Goal: Check status

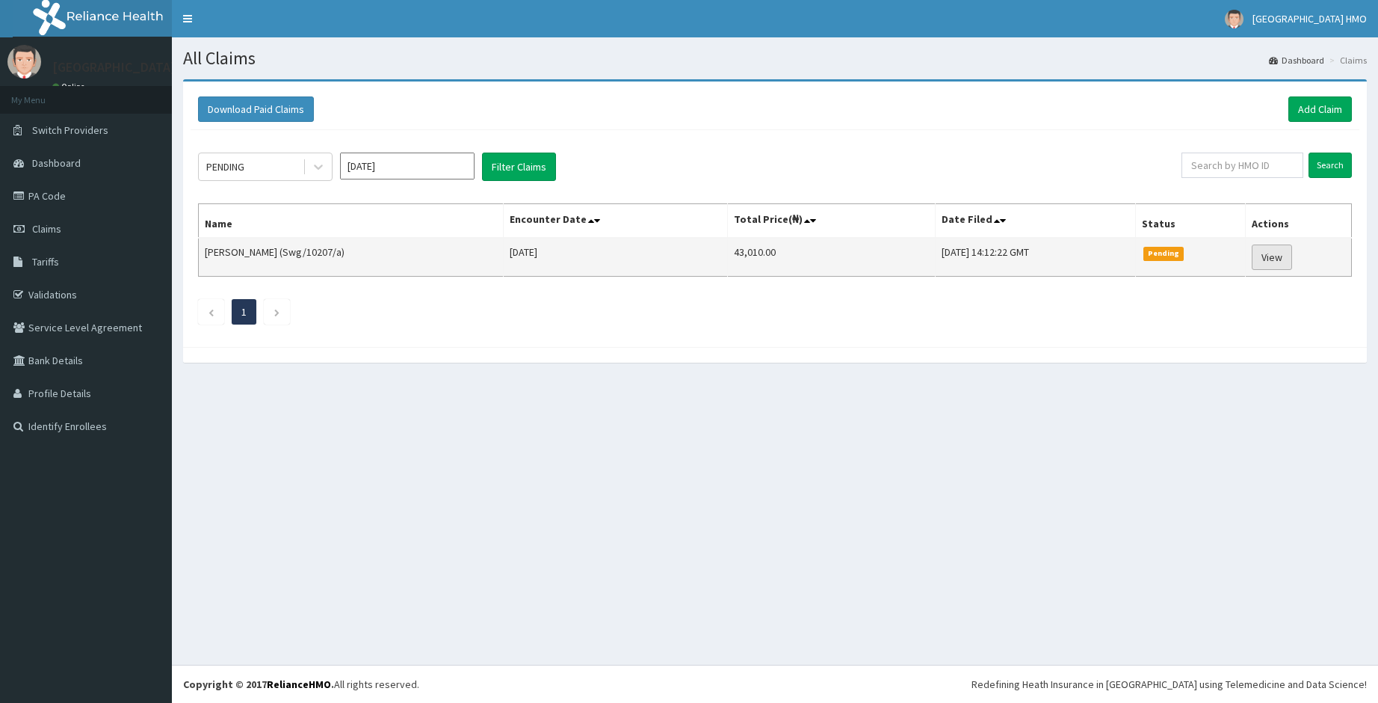
click at [1284, 258] on link "View" at bounding box center [1272, 256] width 40 height 25
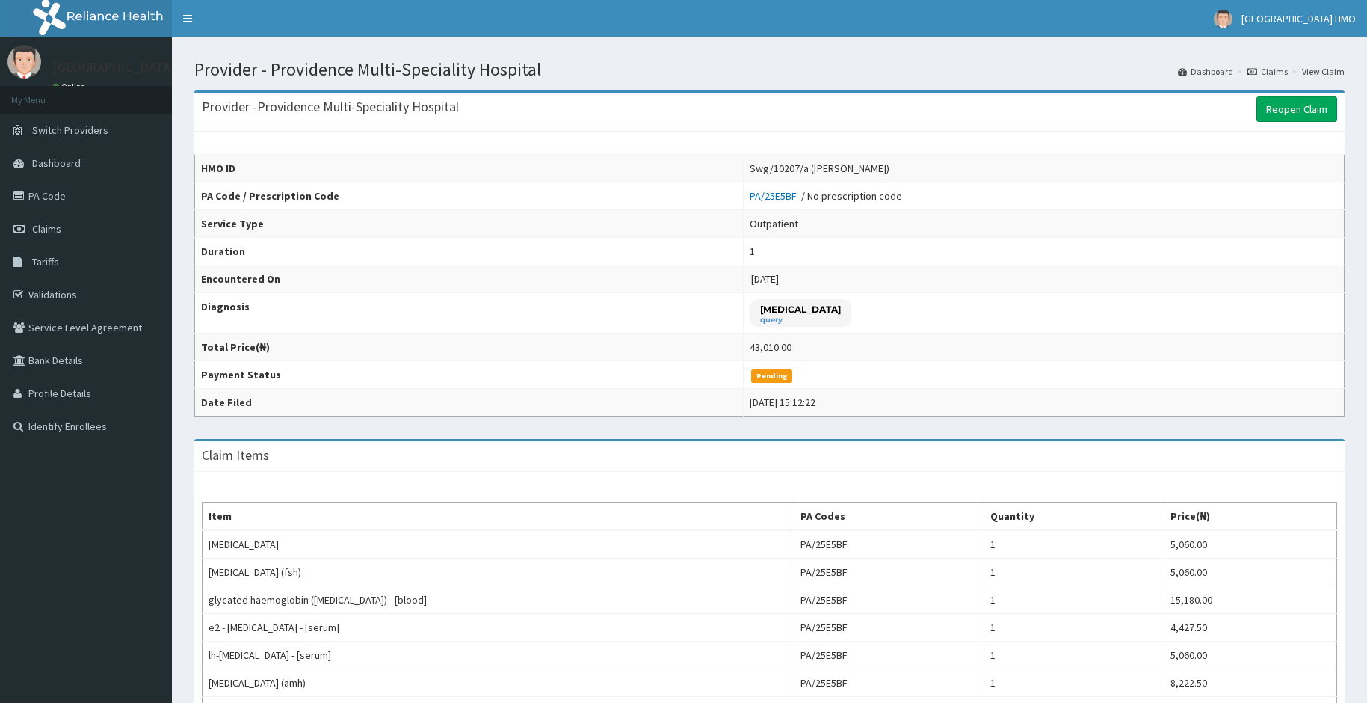
click at [1265, 73] on link "Claims" at bounding box center [1267, 71] width 40 height 13
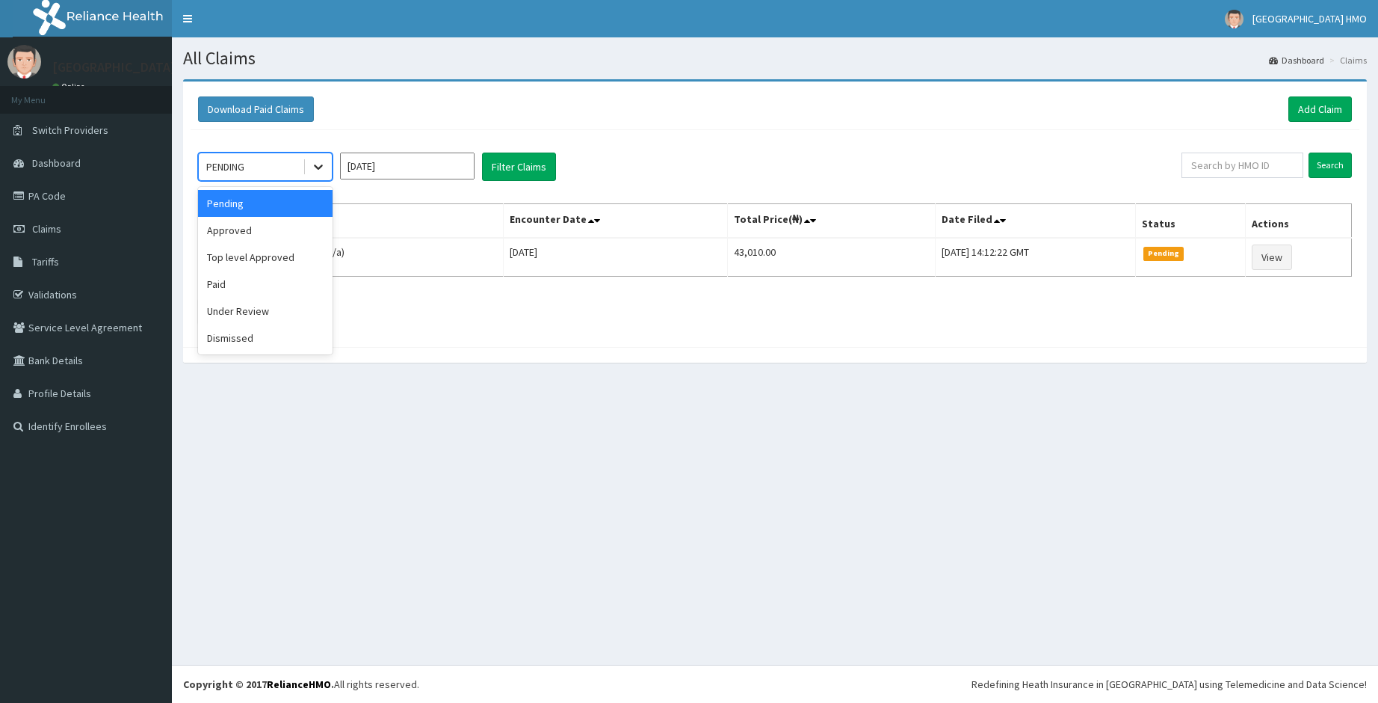
click at [322, 166] on icon at bounding box center [318, 167] width 9 height 5
click at [257, 235] on div "Approved" at bounding box center [265, 230] width 135 height 27
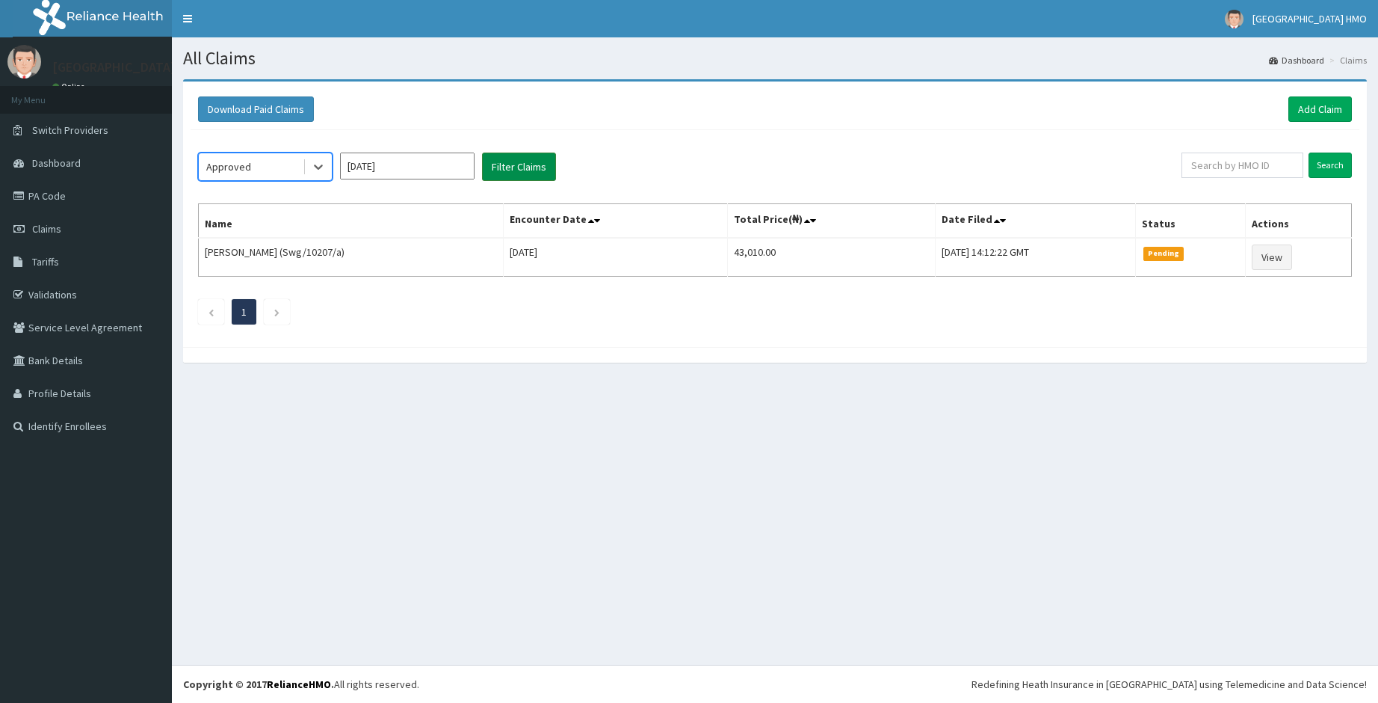
click at [524, 169] on button "Filter Claims" at bounding box center [519, 166] width 74 height 28
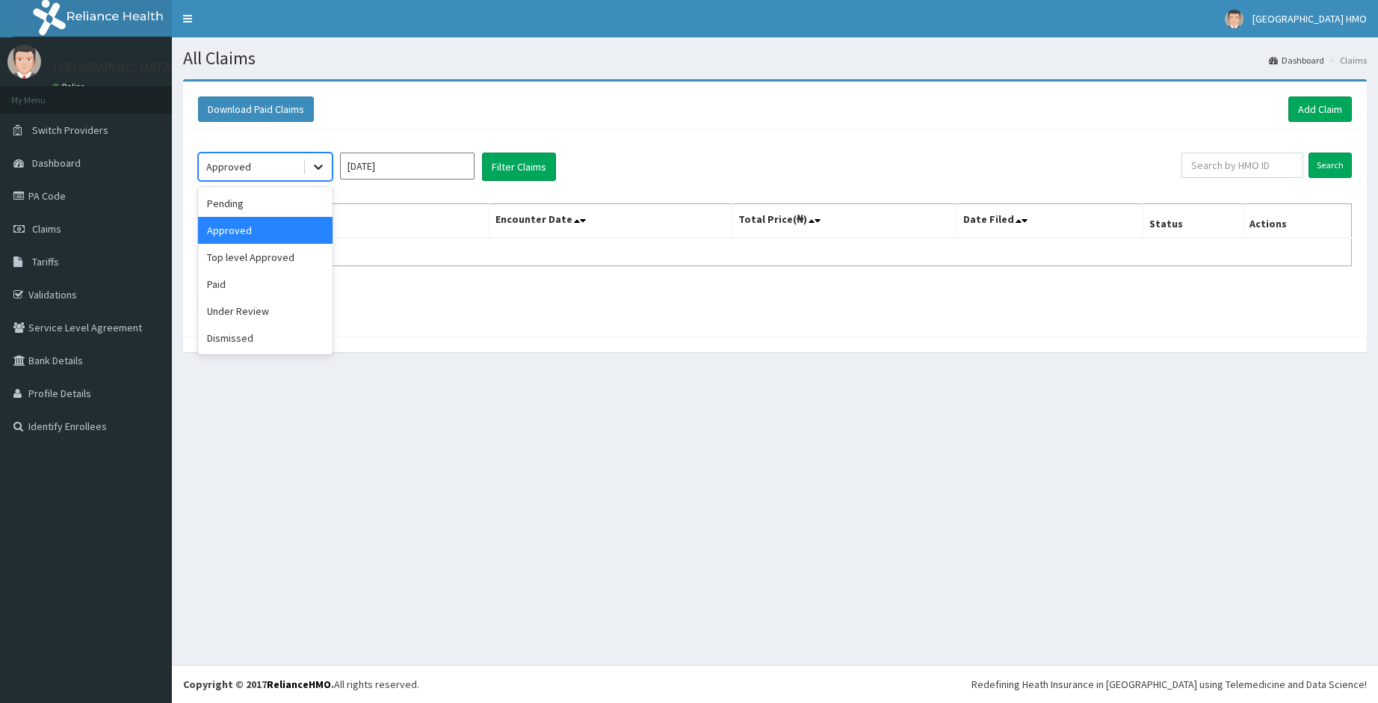
click at [326, 168] on div at bounding box center [318, 166] width 27 height 27
click at [220, 283] on div "Paid" at bounding box center [265, 284] width 135 height 27
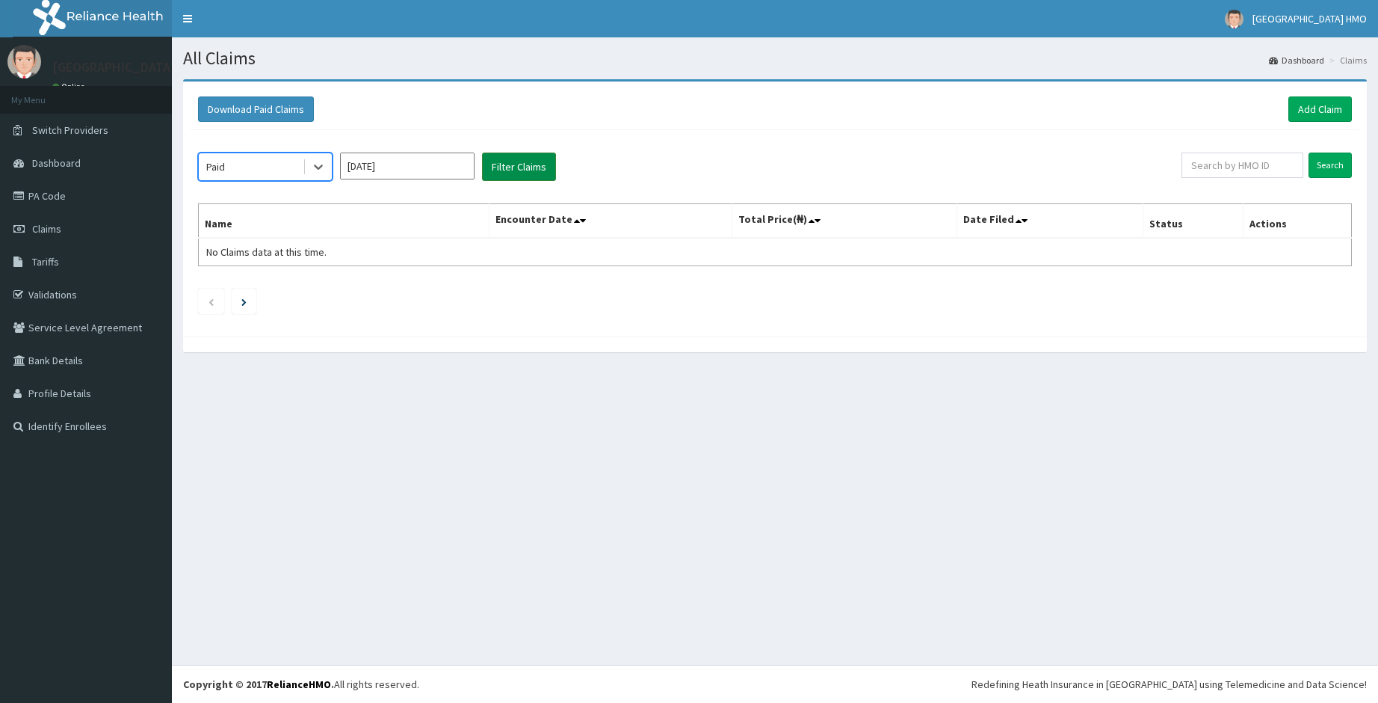
click at [501, 174] on button "Filter Claims" at bounding box center [519, 166] width 74 height 28
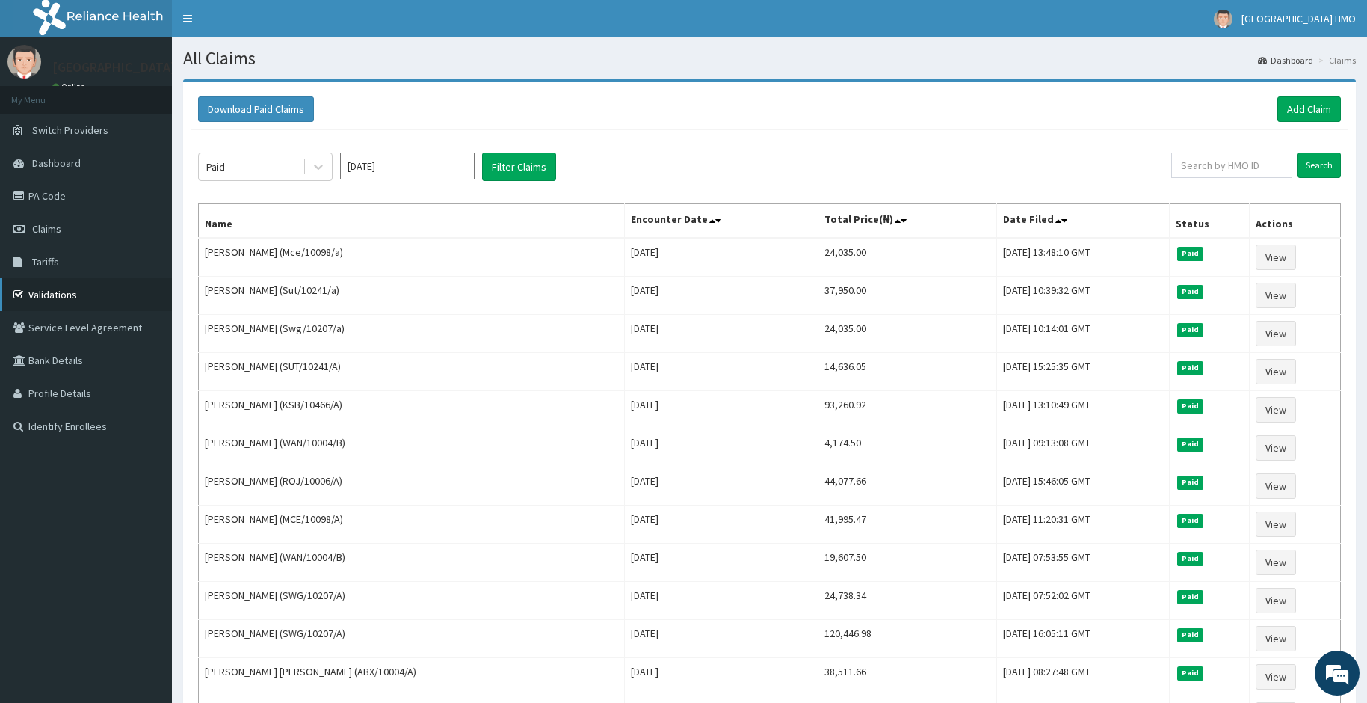
click at [43, 295] on link "Validations" at bounding box center [86, 294] width 172 height 33
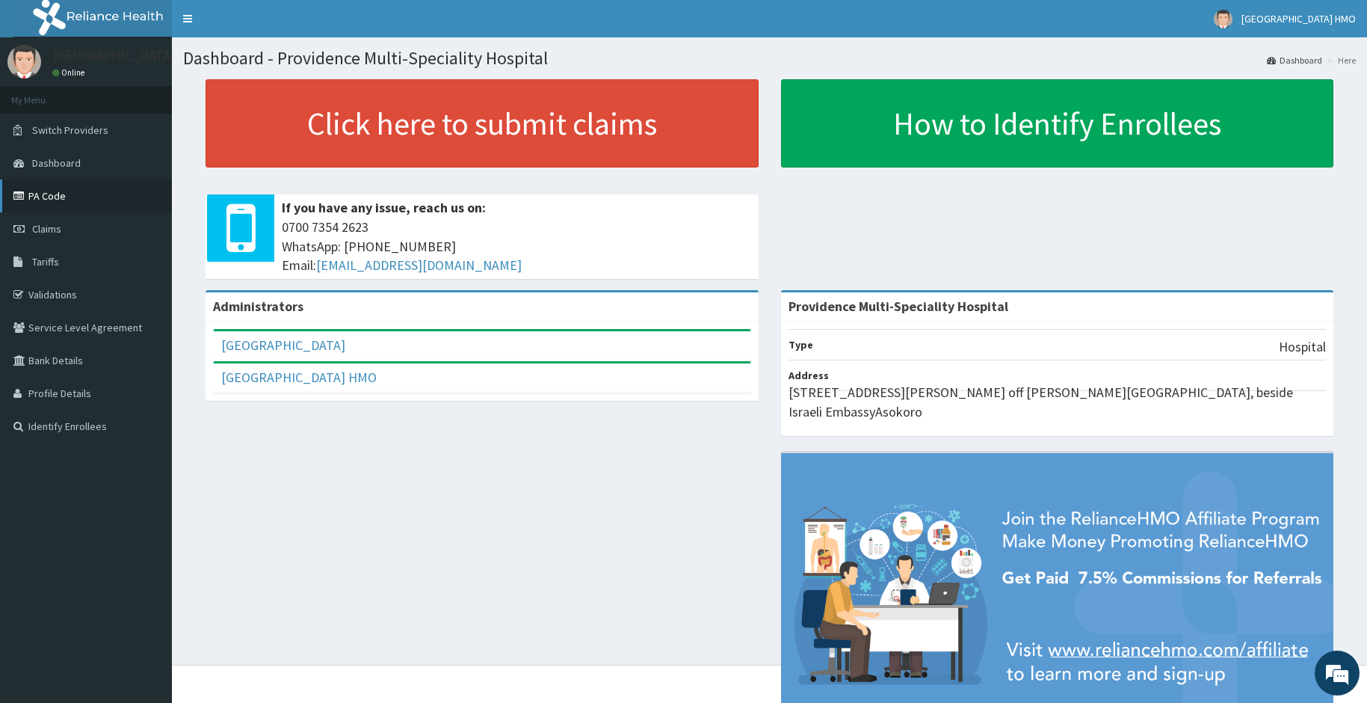
click at [75, 205] on link "PA Code" at bounding box center [86, 195] width 172 height 33
